Goal: Task Accomplishment & Management: Complete application form

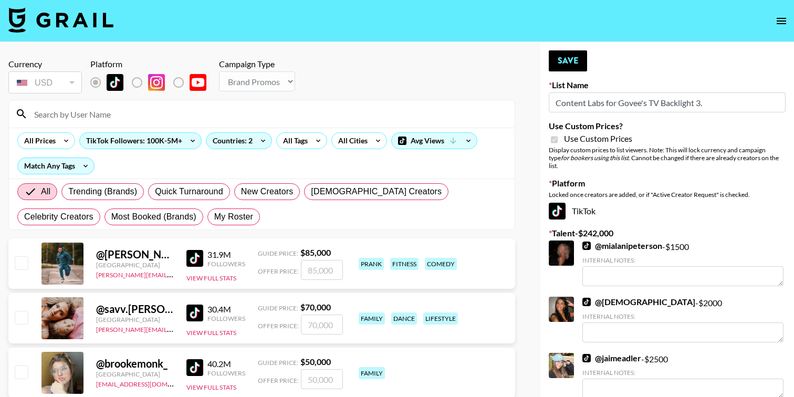
select select "Brand"
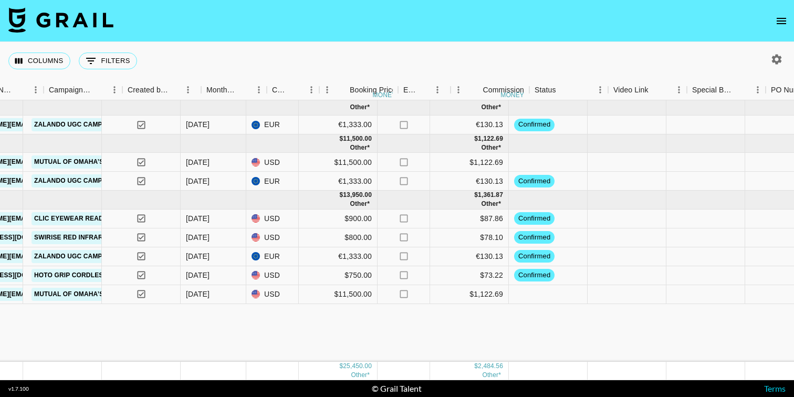
scroll to position [0, 495]
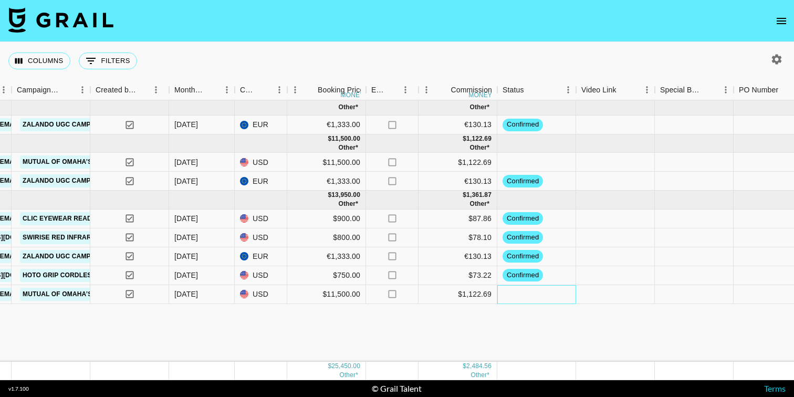
click at [511, 297] on div at bounding box center [536, 294] width 79 height 19
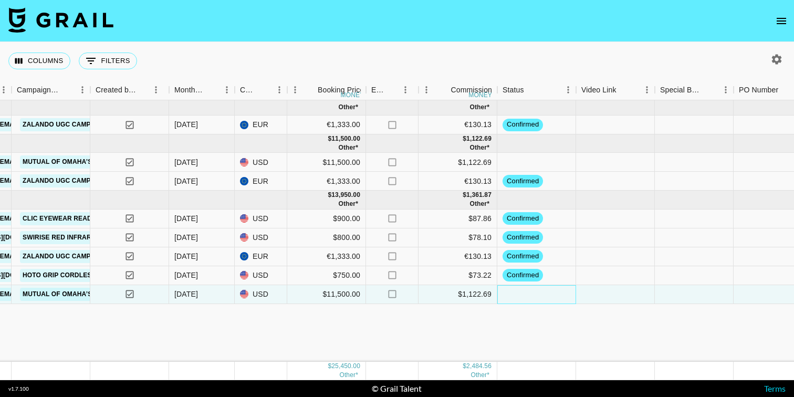
click at [519, 297] on div at bounding box center [536, 294] width 79 height 19
click at [519, 292] on div at bounding box center [536, 294] width 79 height 19
click at [518, 299] on div at bounding box center [536, 294] width 79 height 19
click at [517, 164] on div at bounding box center [536, 162] width 79 height 19
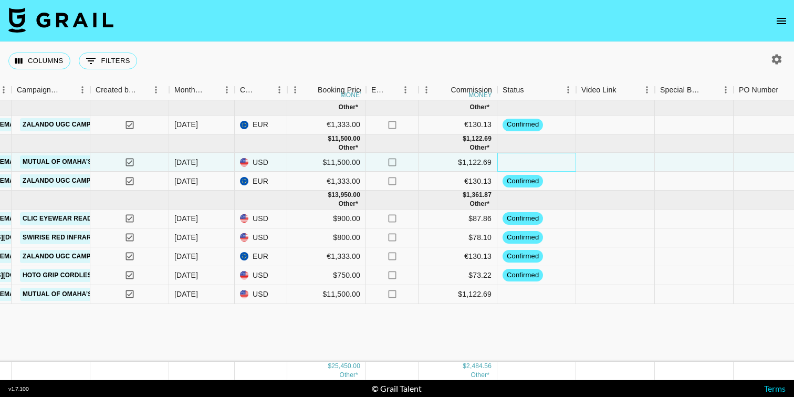
click at [517, 164] on div at bounding box center [536, 162] width 79 height 19
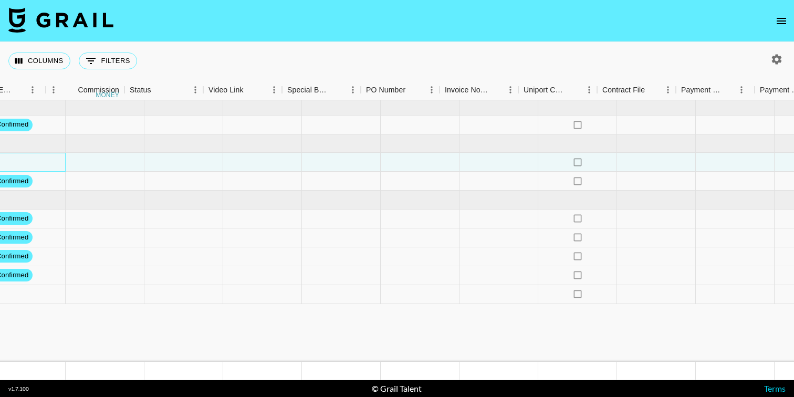
scroll to position [0, 1028]
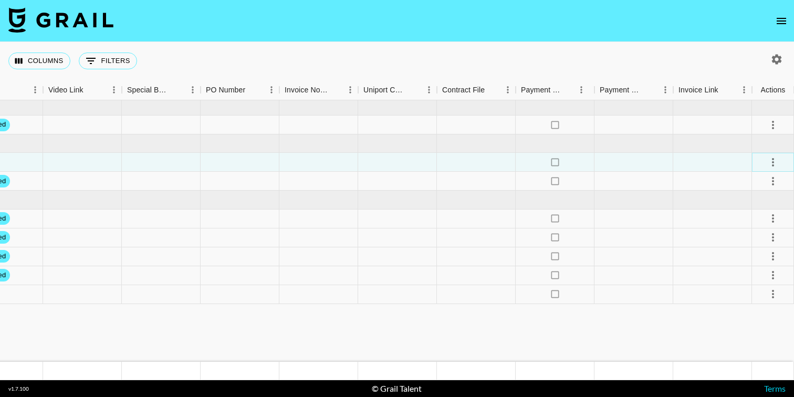
click at [776, 162] on icon "select merge strategy" at bounding box center [773, 162] width 13 height 13
click at [748, 180] on li "Confirm" at bounding box center [760, 184] width 68 height 19
click at [774, 295] on icon "select merge strategy" at bounding box center [773, 294] width 13 height 13
click at [759, 201] on li "Confirm" at bounding box center [760, 195] width 68 height 19
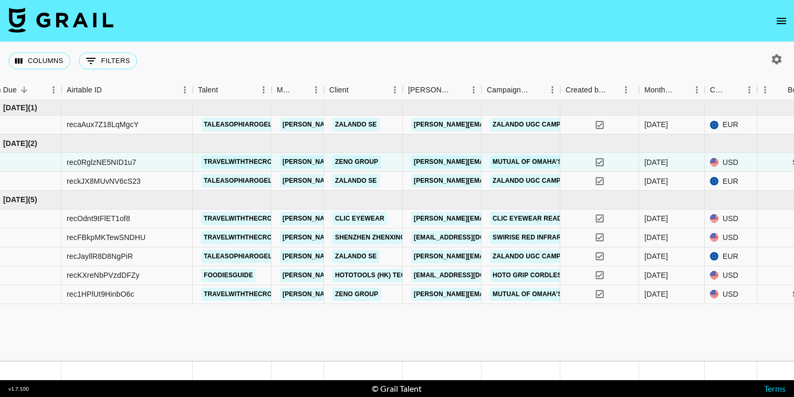
scroll to position [0, 28]
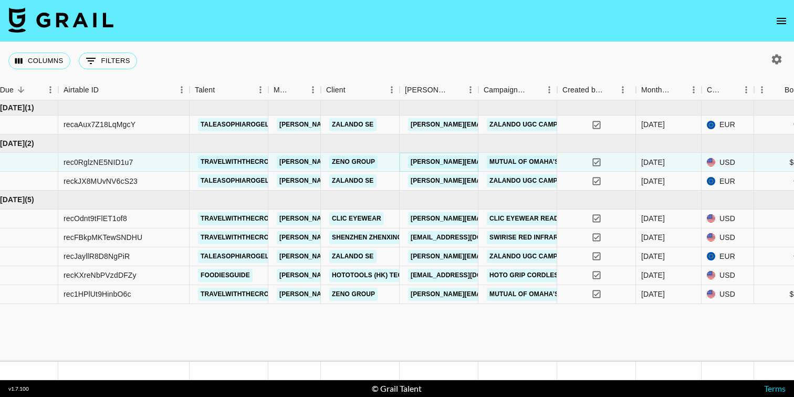
click at [421, 159] on link "abigail.brindza@zenogroup.com" at bounding box center [520, 161] width 225 height 13
click at [339, 160] on link "Zeno Group" at bounding box center [353, 161] width 48 height 13
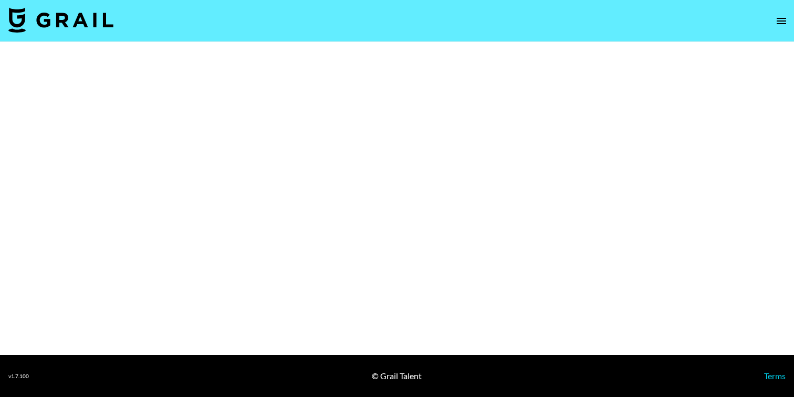
select select "Brand"
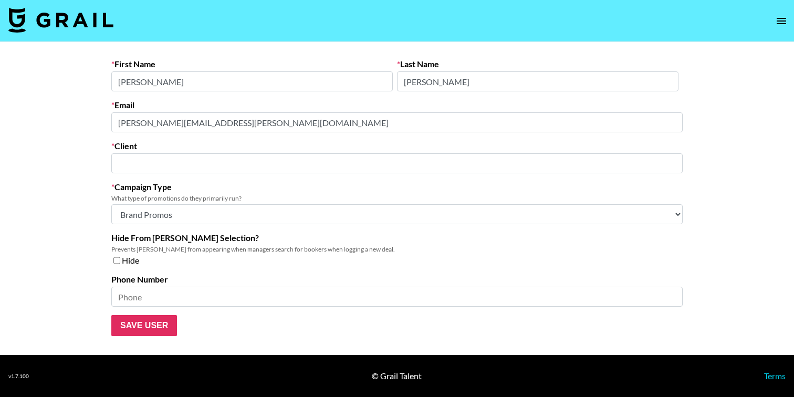
type input "Zeno Group"
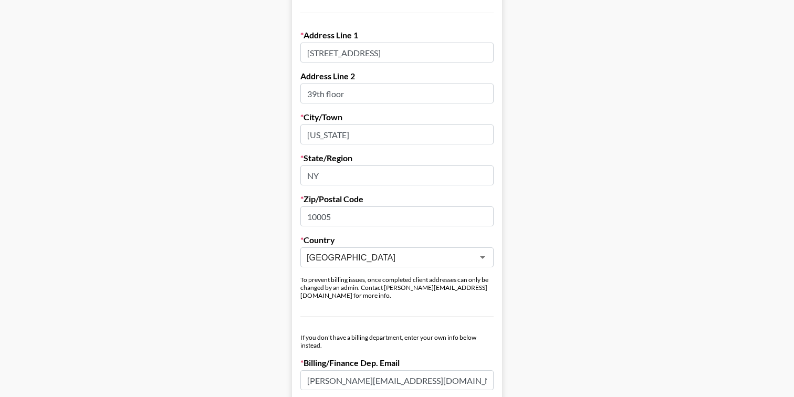
scroll to position [313, 0]
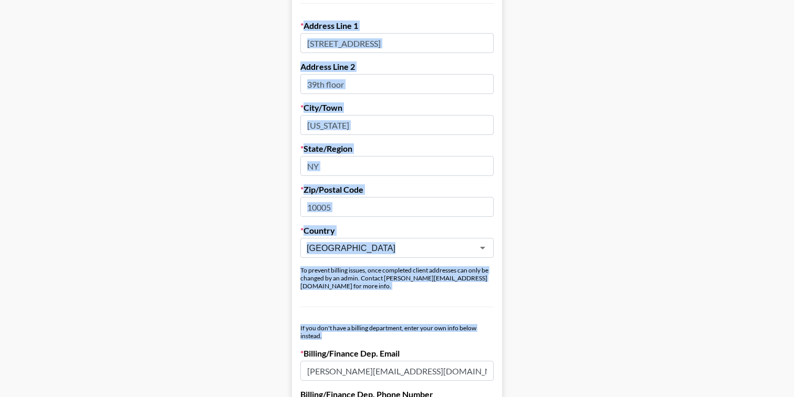
drag, startPoint x: 262, startPoint y: 16, endPoint x: 358, endPoint y: 365, distance: 361.9
click at [358, 365] on main "Send New Client Form to Client Copy Link to Client Form Company Name Zeno Group…" at bounding box center [396, 303] width 777 height 1114
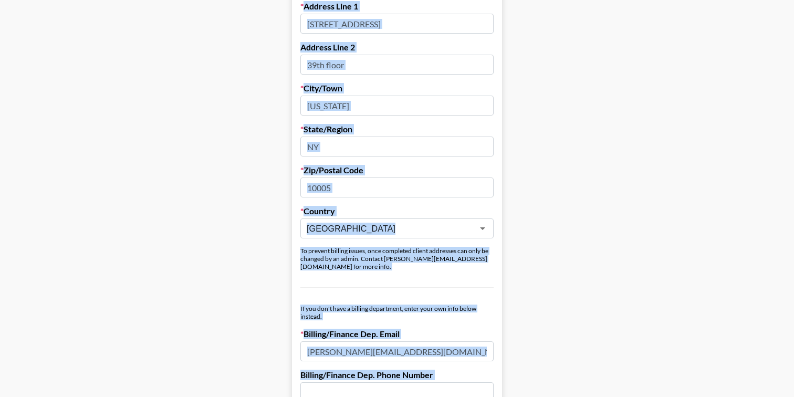
scroll to position [806, 0]
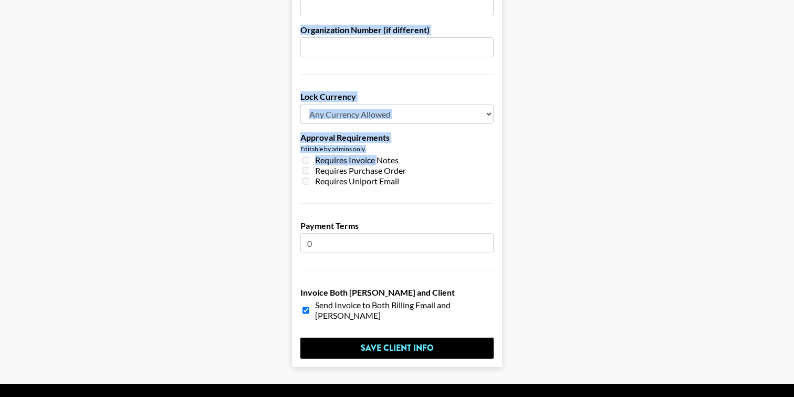
drag, startPoint x: 298, startPoint y: 121, endPoint x: 379, endPoint y: 130, distance: 81.3
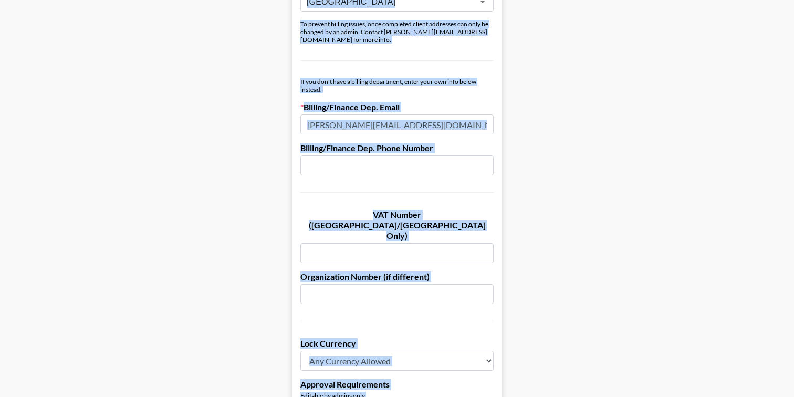
scroll to position [557, 0]
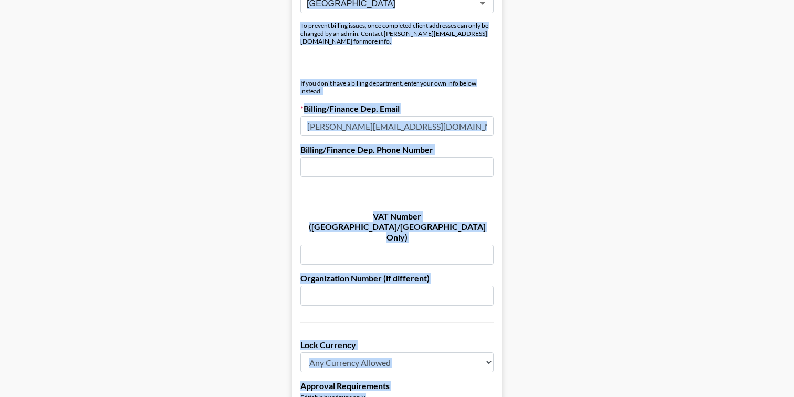
click at [440, 123] on input "Lucie.Roberts@zenogroup.com" at bounding box center [396, 126] width 193 height 20
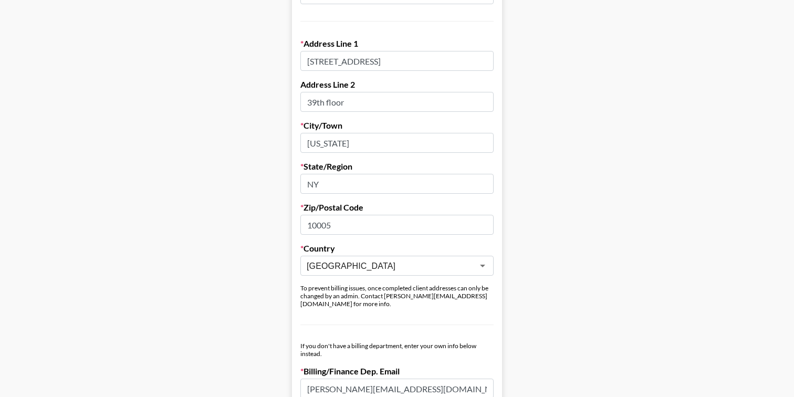
scroll to position [0, 0]
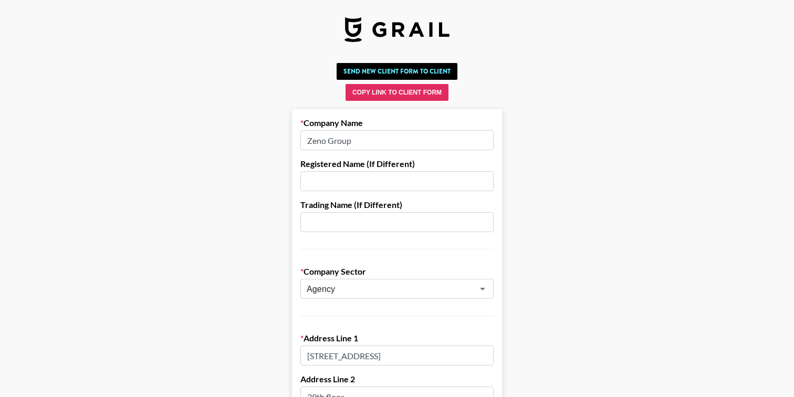
drag, startPoint x: 442, startPoint y: 121, endPoint x: 315, endPoint y: 130, distance: 126.9
click at [306, 121] on label "Company Name" at bounding box center [396, 123] width 193 height 11
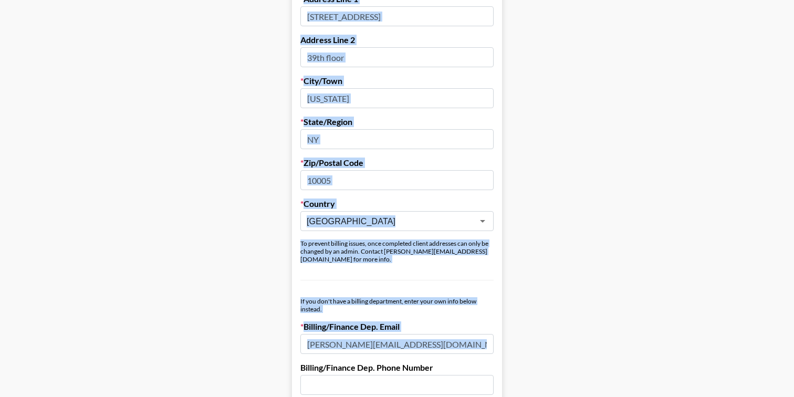
scroll to position [345, 0]
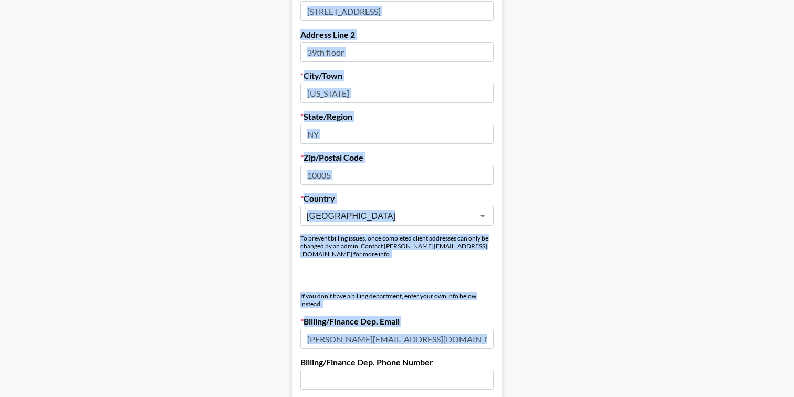
drag, startPoint x: 301, startPoint y: 121, endPoint x: 366, endPoint y: 365, distance: 252.1
click at [366, 365] on form "Company Name Zeno Group Registered Name (If Different) Trading Name (If Differe…" at bounding box center [397, 297] width 210 height 1064
copy form "Company Name Registered Name (If Different) Trading Name (If Different) Company…"
